Goal: Use online tool/utility: Utilize a website feature to perform a specific function

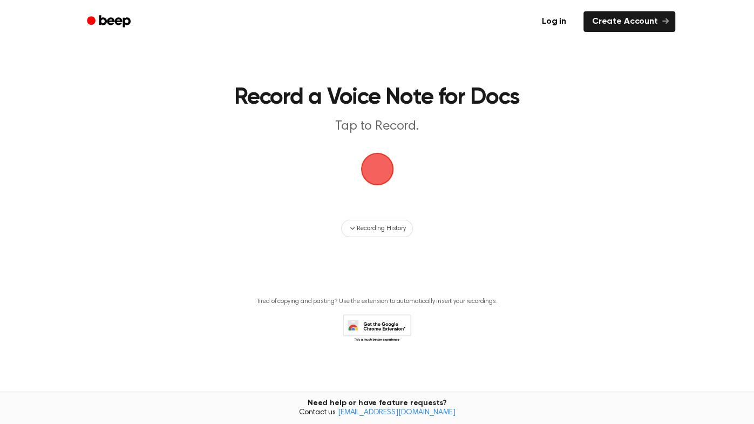
click at [375, 184] on span "button" at bounding box center [377, 169] width 30 height 30
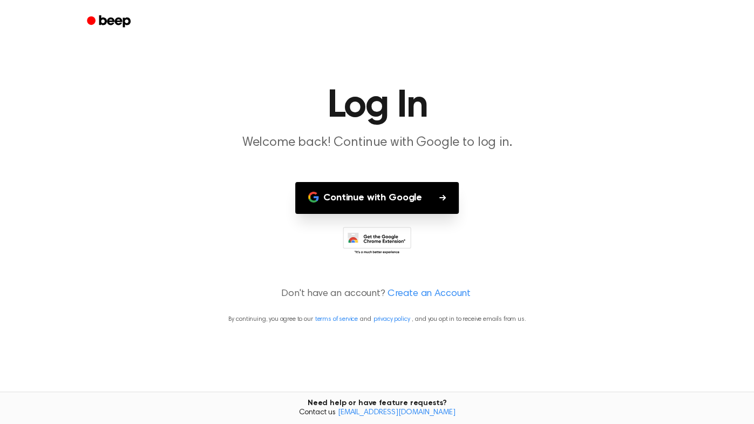
click at [390, 203] on button "Continue with Google" at bounding box center [377, 198] width 164 height 32
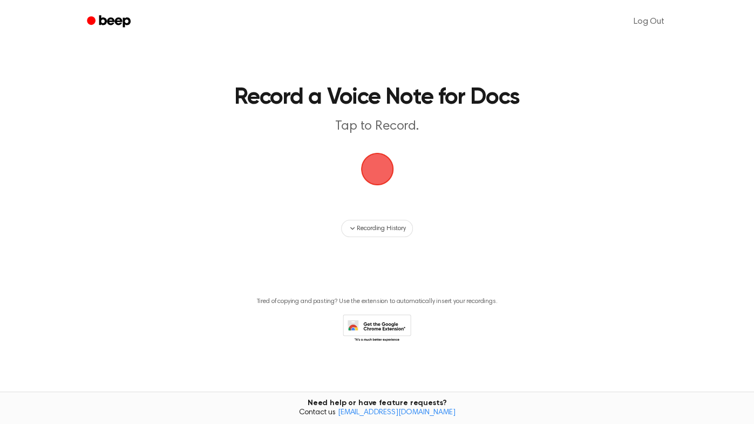
click at [376, 160] on span "button" at bounding box center [377, 169] width 30 height 30
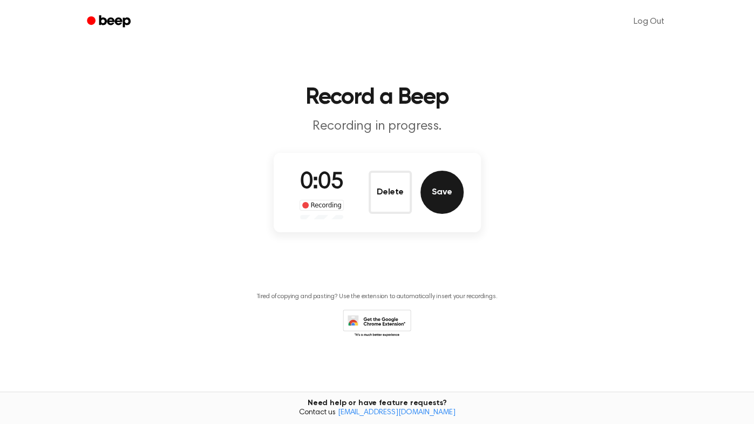
click at [445, 200] on button "Save" at bounding box center [441, 192] width 43 height 43
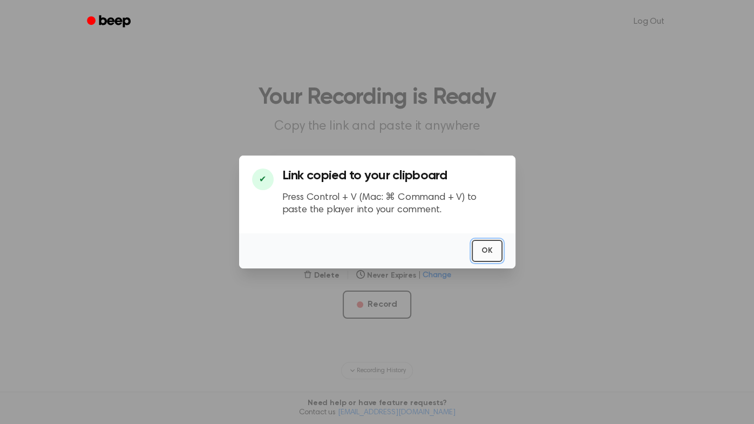
click at [494, 251] on button "OK" at bounding box center [487, 251] width 31 height 22
